Goal: Task Accomplishment & Management: Complete application form

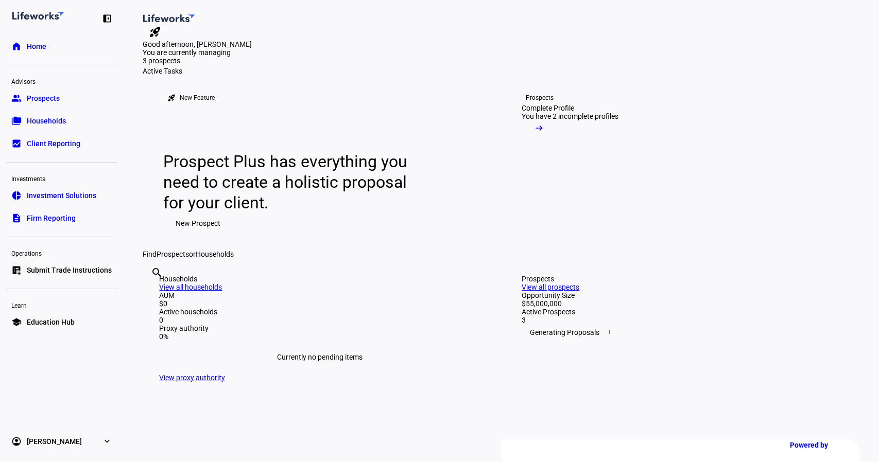
click at [45, 98] on span "Prospects" at bounding box center [43, 98] width 33 height 10
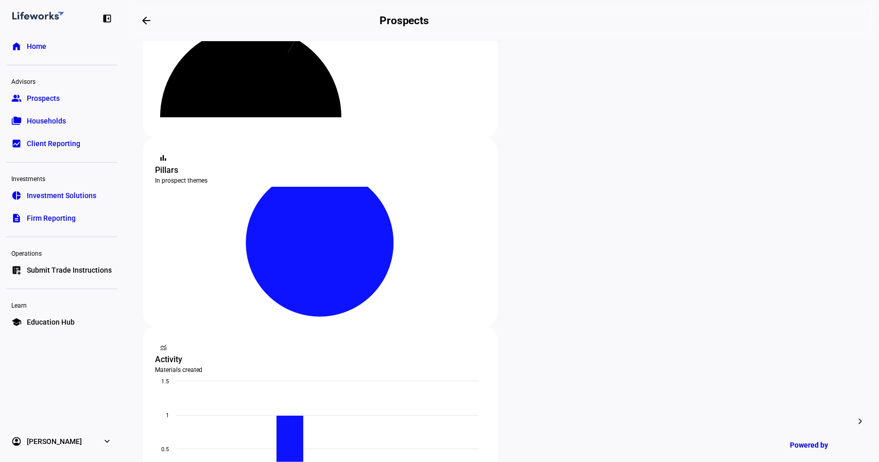
scroll to position [150, 0]
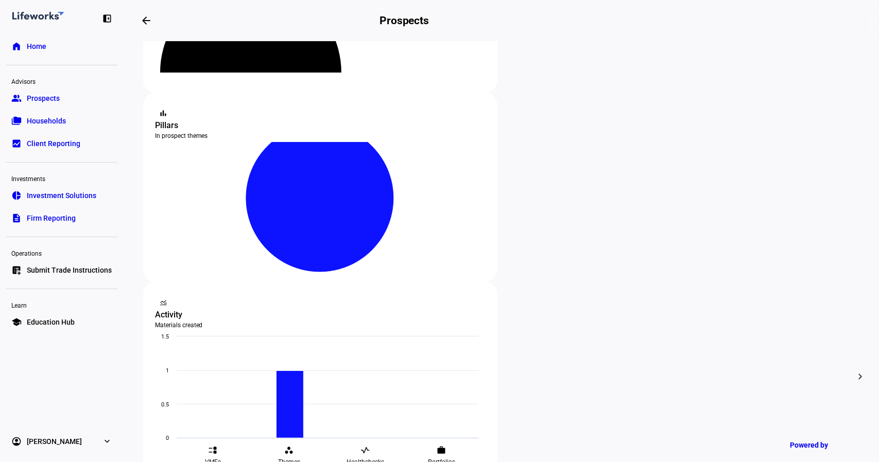
click at [448, 246] on div at bounding box center [439, 231] width 879 height 462
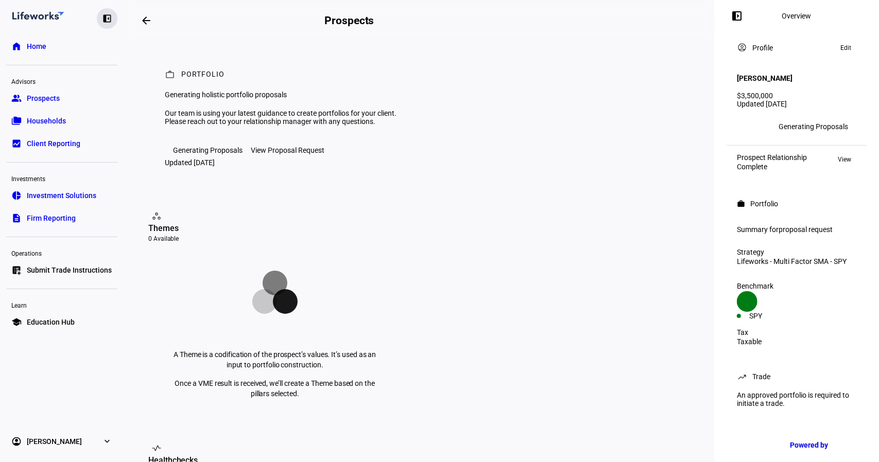
click at [107, 18] on eth-mat-symbol "left_panel_close" at bounding box center [107, 18] width 10 height 10
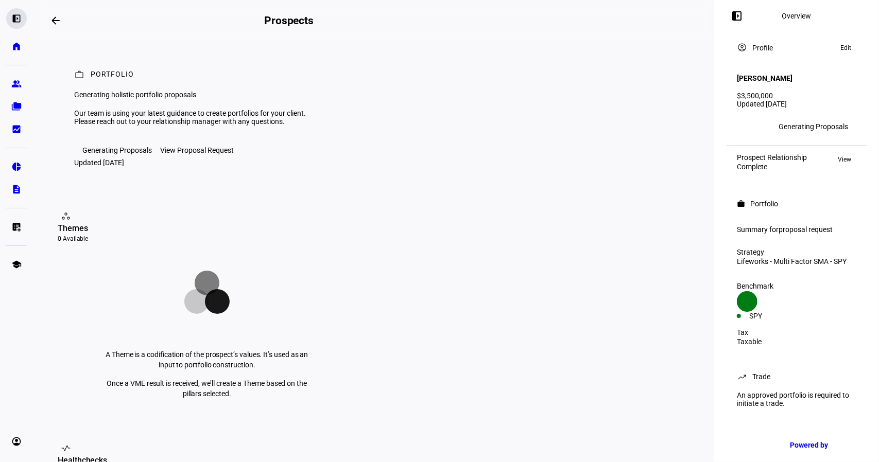
click at [17, 20] on eth-mat-symbol "left_panel_open" at bounding box center [16, 18] width 10 height 10
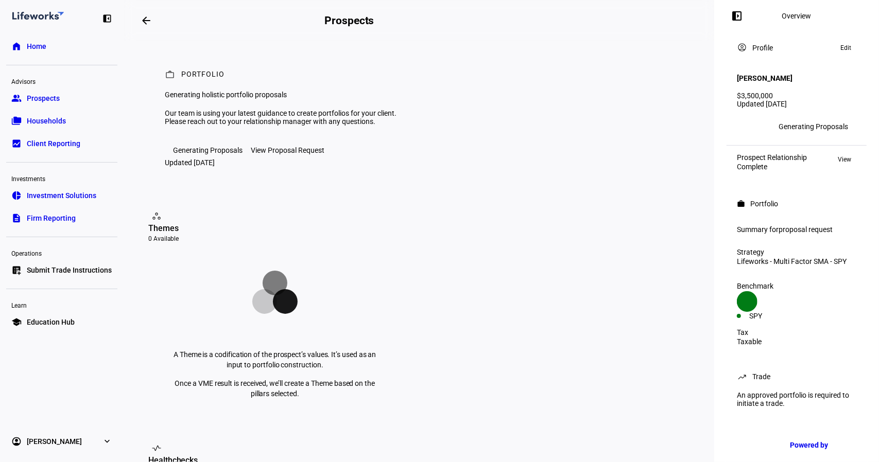
click at [51, 118] on span "Households" at bounding box center [46, 121] width 39 height 10
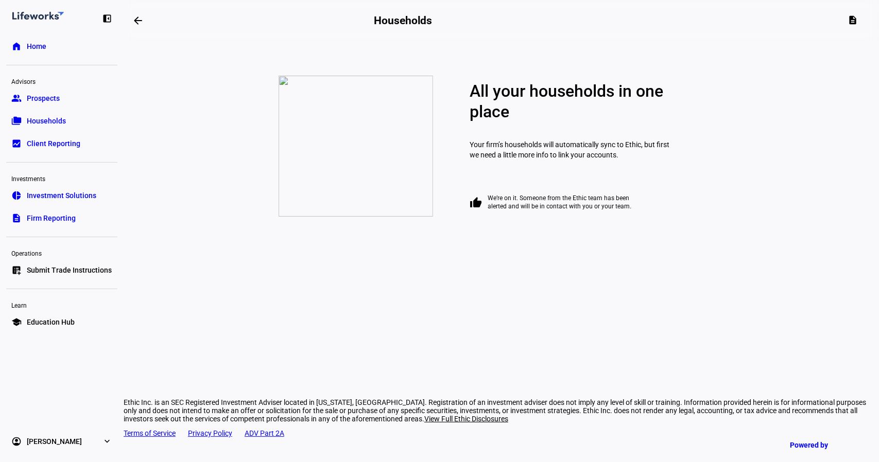
click at [42, 46] on span "Home" at bounding box center [37, 46] width 20 height 10
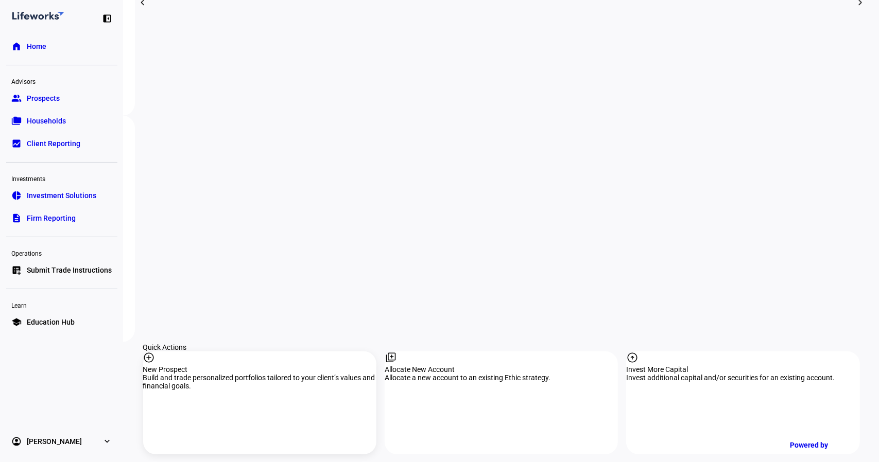
scroll to position [777, 0]
click at [199, 365] on div "New Prospect" at bounding box center [259, 369] width 233 height 8
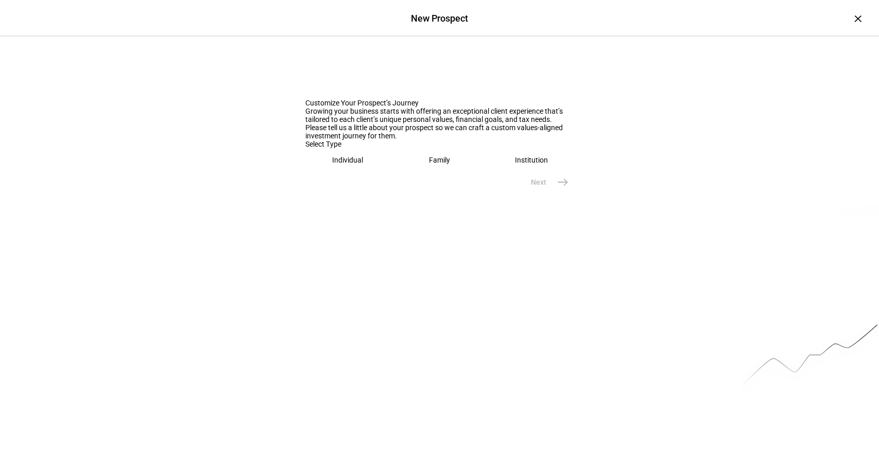
click at [338, 164] on div "Individual" at bounding box center [347, 160] width 31 height 8
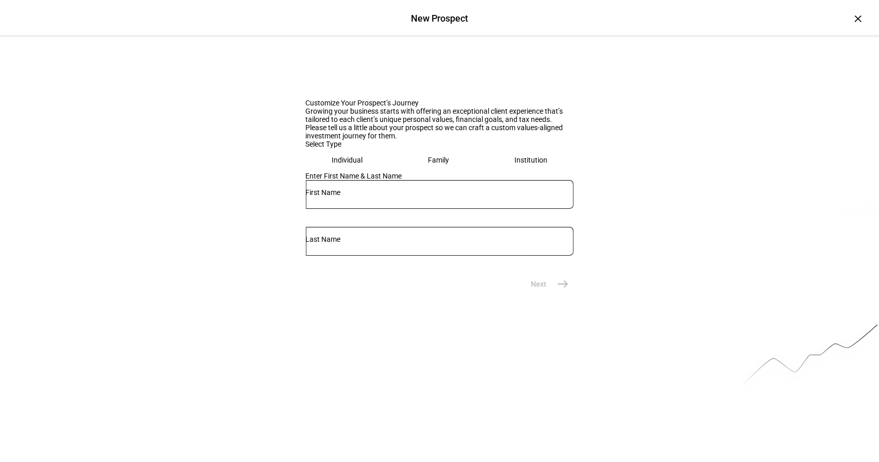
click at [364, 197] on input "text" at bounding box center [440, 192] width 268 height 8
type input "Mark"
type input "[PERSON_NAME]"
click at [560, 290] on mat-icon "east" at bounding box center [563, 284] width 12 height 12
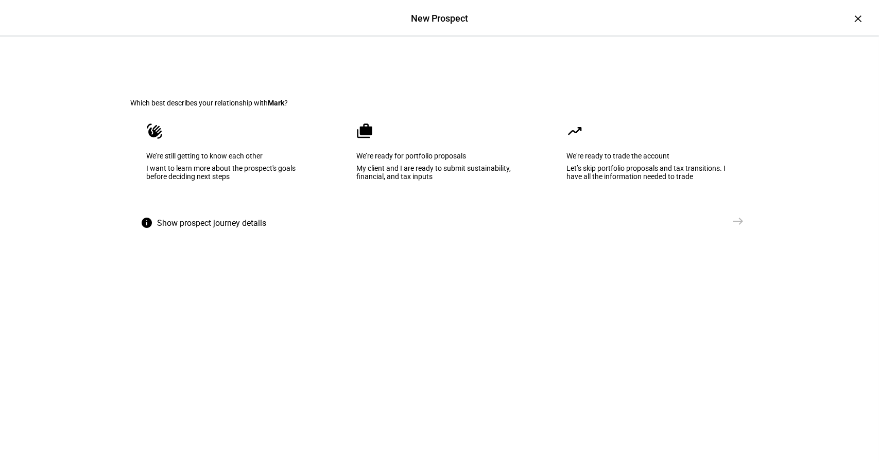
click at [440, 160] on div "We’re ready for portfolio proposals" at bounding box center [440, 156] width 166 height 8
click at [733, 227] on mat-icon "east" at bounding box center [738, 221] width 12 height 12
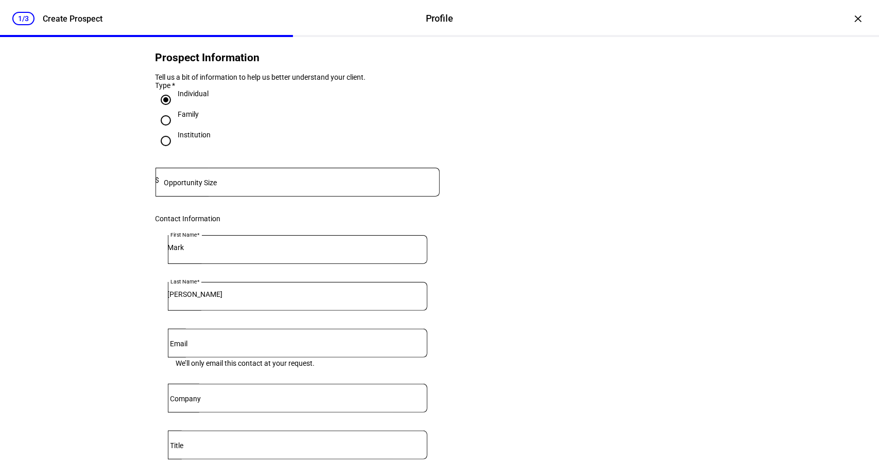
scroll to position [44, 0]
click at [281, 184] on input at bounding box center [300, 180] width 280 height 8
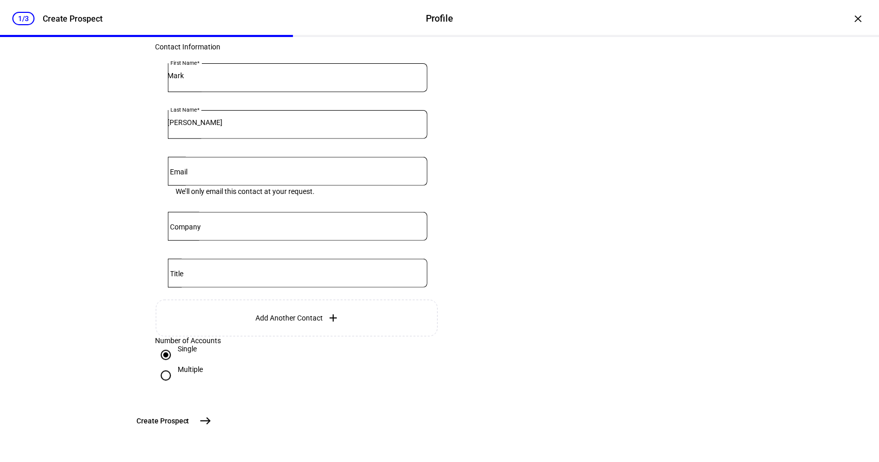
scroll to position [296, 0]
type input "3,500,000"
click at [212, 421] on mat-icon "east" at bounding box center [205, 421] width 12 height 12
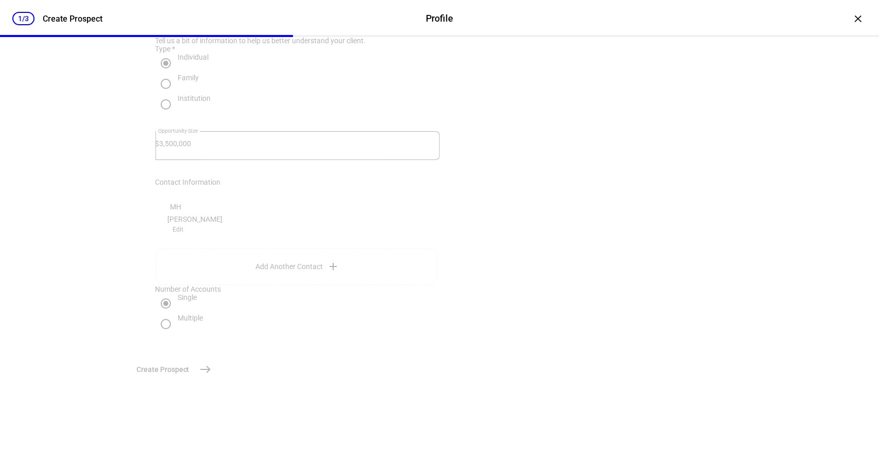
scroll to position [0, 0]
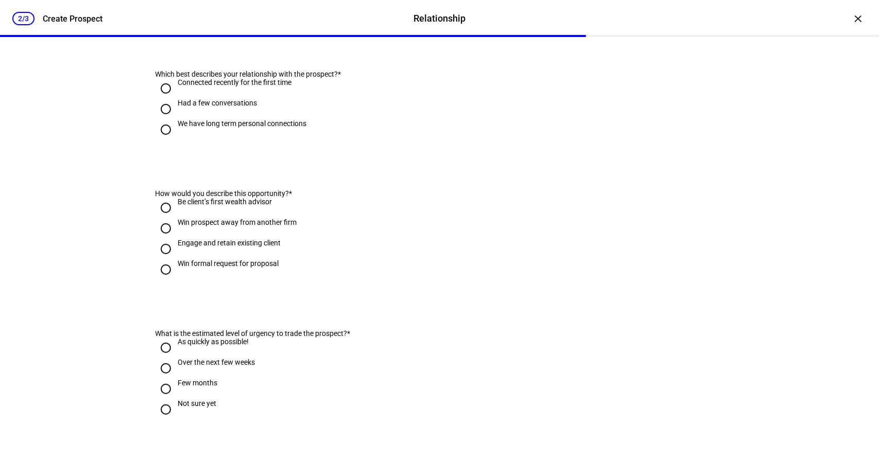
scroll to position [146, 0]
click at [161, 139] on input "We have long term personal connections" at bounding box center [165, 129] width 21 height 21
radio input "true"
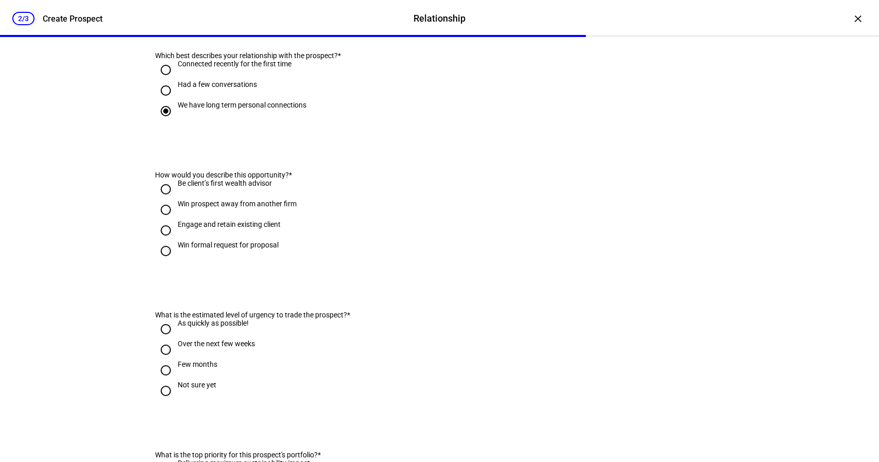
scroll to position [165, 0]
click at [162, 261] on input "Win formal request for proposal" at bounding box center [165, 250] width 21 height 21
radio input "true"
click at [163, 199] on input "Be client’s first wealth advisor" at bounding box center [165, 189] width 21 height 21
radio input "true"
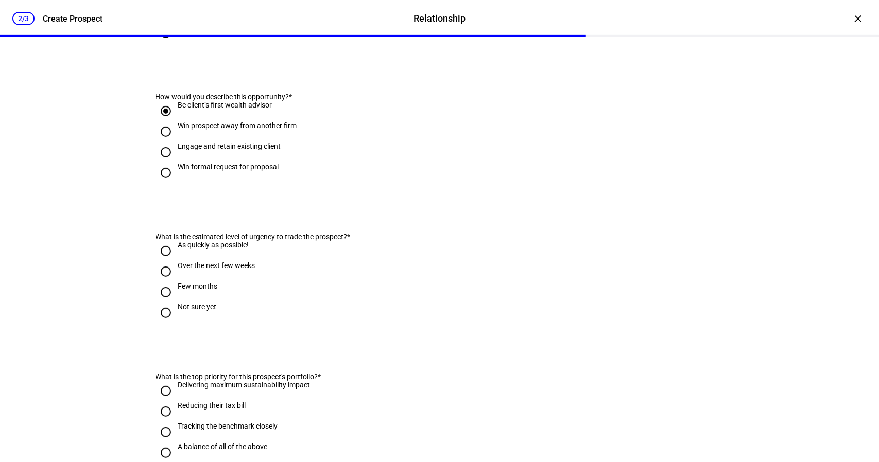
scroll to position [243, 0]
click at [162, 261] on input "As quickly as possible!" at bounding box center [165, 250] width 21 height 21
radio input "true"
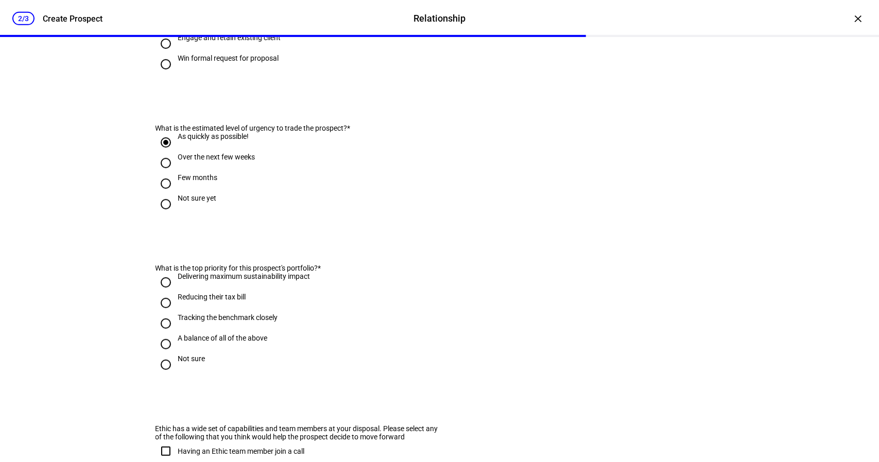
scroll to position [352, 0]
click at [159, 313] on input "Reducing their tax bill" at bounding box center [165, 302] width 21 height 21
radio input "true"
click at [162, 334] on input "Tracking the benchmark closely" at bounding box center [165, 323] width 21 height 21
radio input "true"
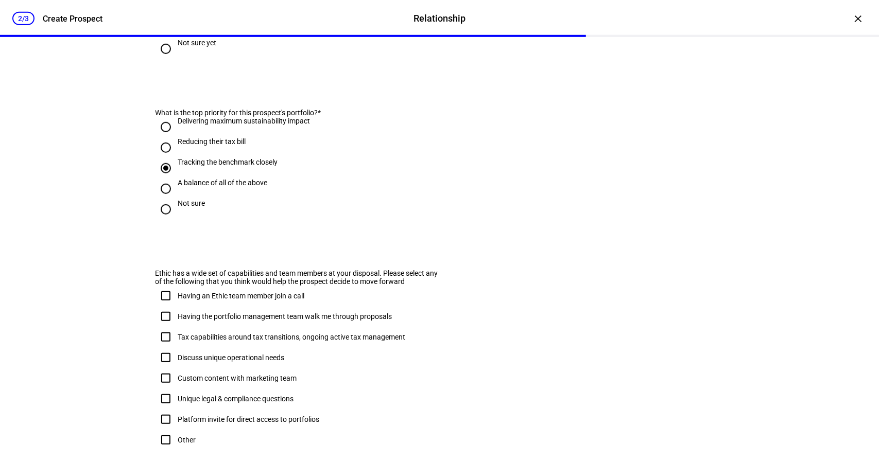
scroll to position [507, 0]
click at [163, 326] on input "Having the portfolio management team walk me through proposals" at bounding box center [165, 316] width 21 height 21
checkbox input "true"
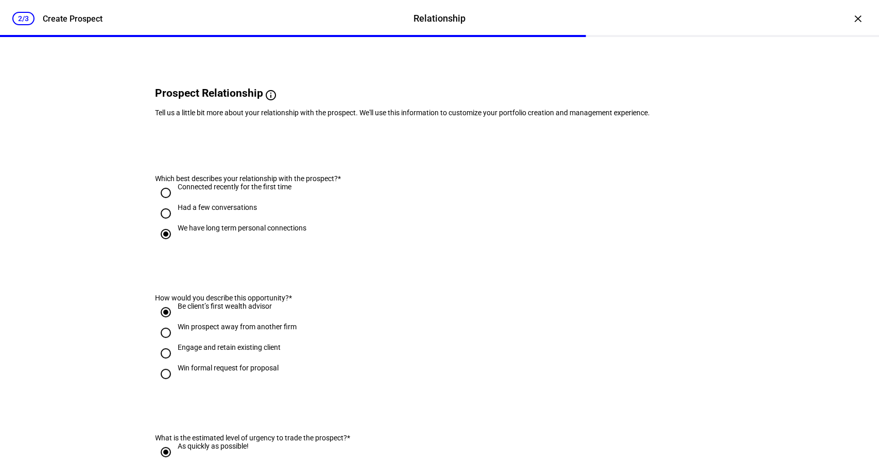
scroll to position [0, 0]
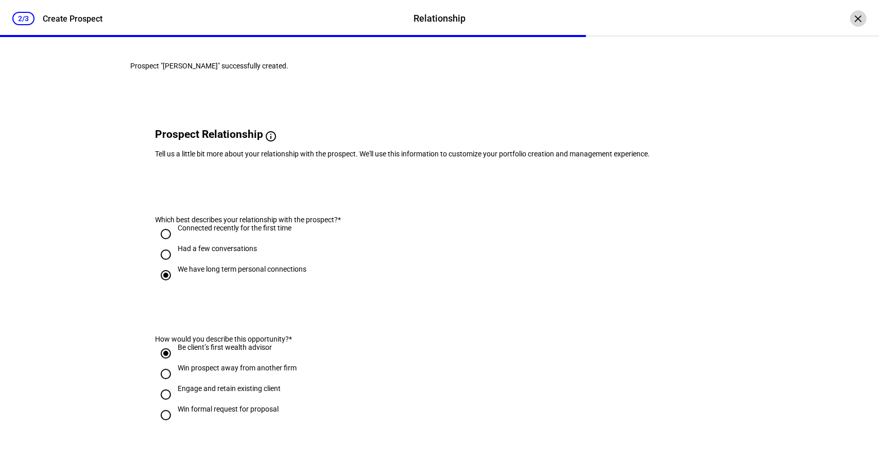
click at [852, 18] on div "×" at bounding box center [858, 18] width 16 height 16
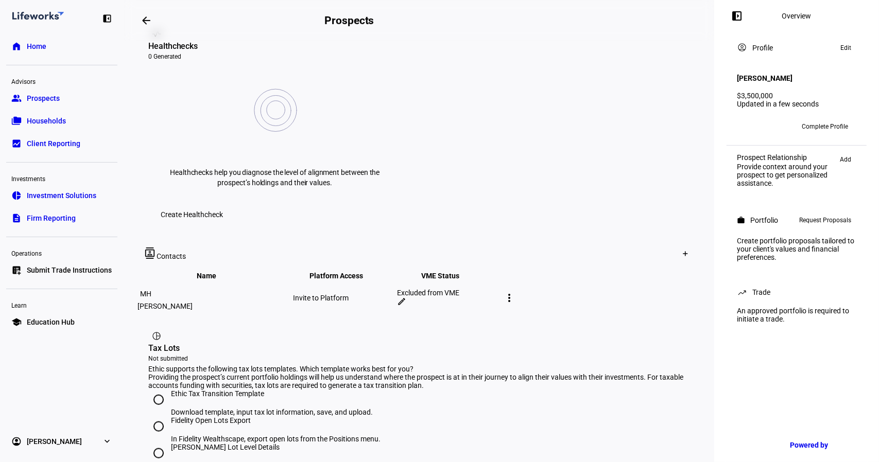
scroll to position [418, 0]
click at [384, 294] on div "Invite to Platform" at bounding box center [344, 298] width 102 height 8
click at [390, 294] on div "Invite to Platform" at bounding box center [344, 298] width 102 height 8
click at [515, 292] on mat-icon "more_vert" at bounding box center [509, 298] width 12 height 12
click at [696, 194] on span "Edit contact" at bounding box center [709, 198] width 39 height 8
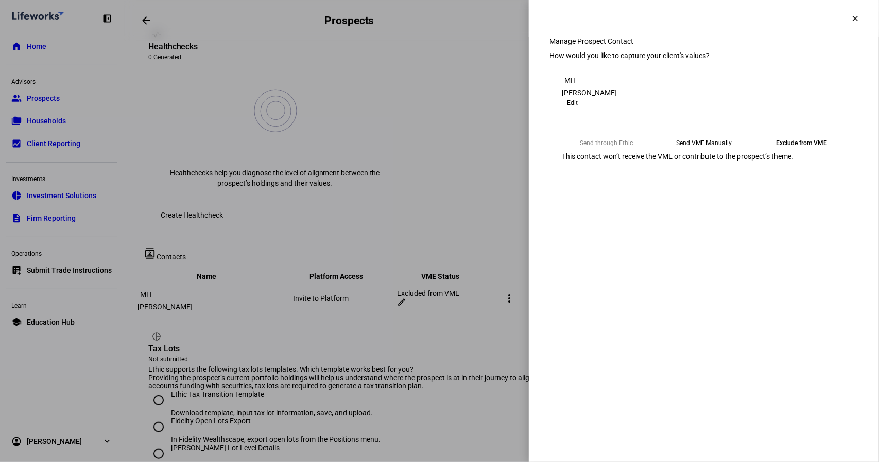
click at [694, 152] on eth-mega-radio-button "Send VME Manually" at bounding box center [704, 143] width 90 height 19
click at [597, 177] on span "Copy Link" at bounding box center [583, 169] width 27 height 16
click at [851, 22] on mat-icon "clear" at bounding box center [854, 18] width 9 height 9
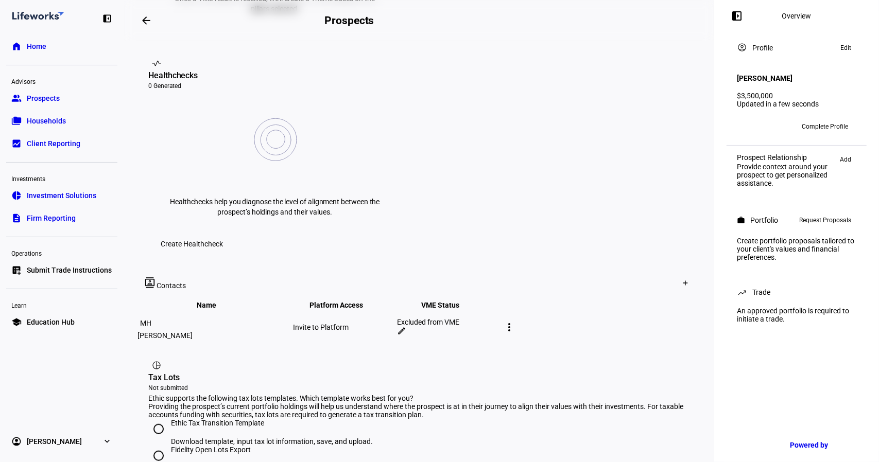
scroll to position [388, 0]
click at [515, 323] on mat-icon "more_vert" at bounding box center [509, 329] width 12 height 12
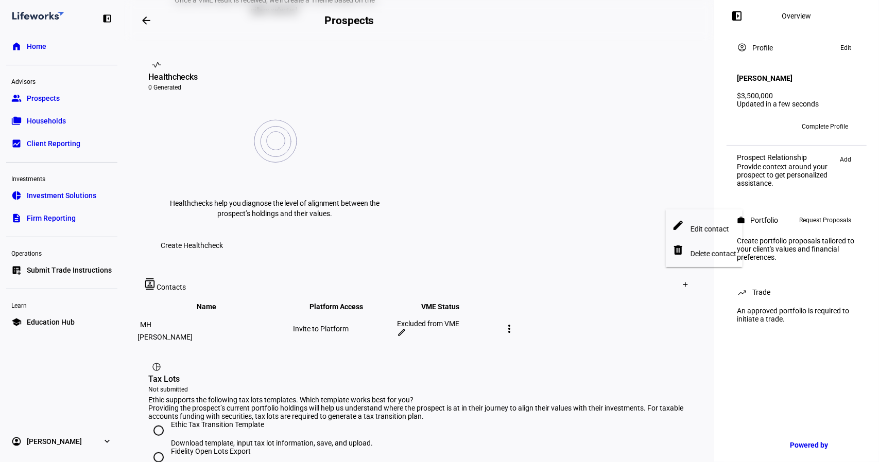
click at [692, 249] on span "Delete contact" at bounding box center [713, 253] width 46 height 8
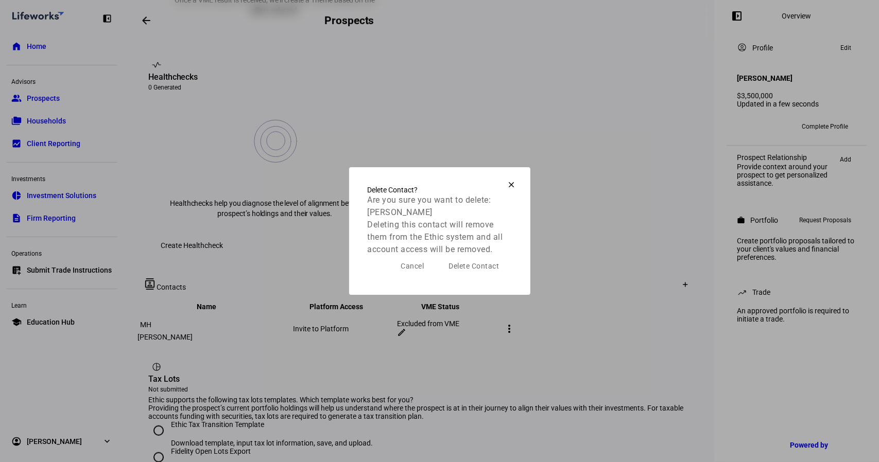
click at [474, 270] on span "Delete Contact" at bounding box center [474, 266] width 50 height 8
